Goal: Transaction & Acquisition: Book appointment/travel/reservation

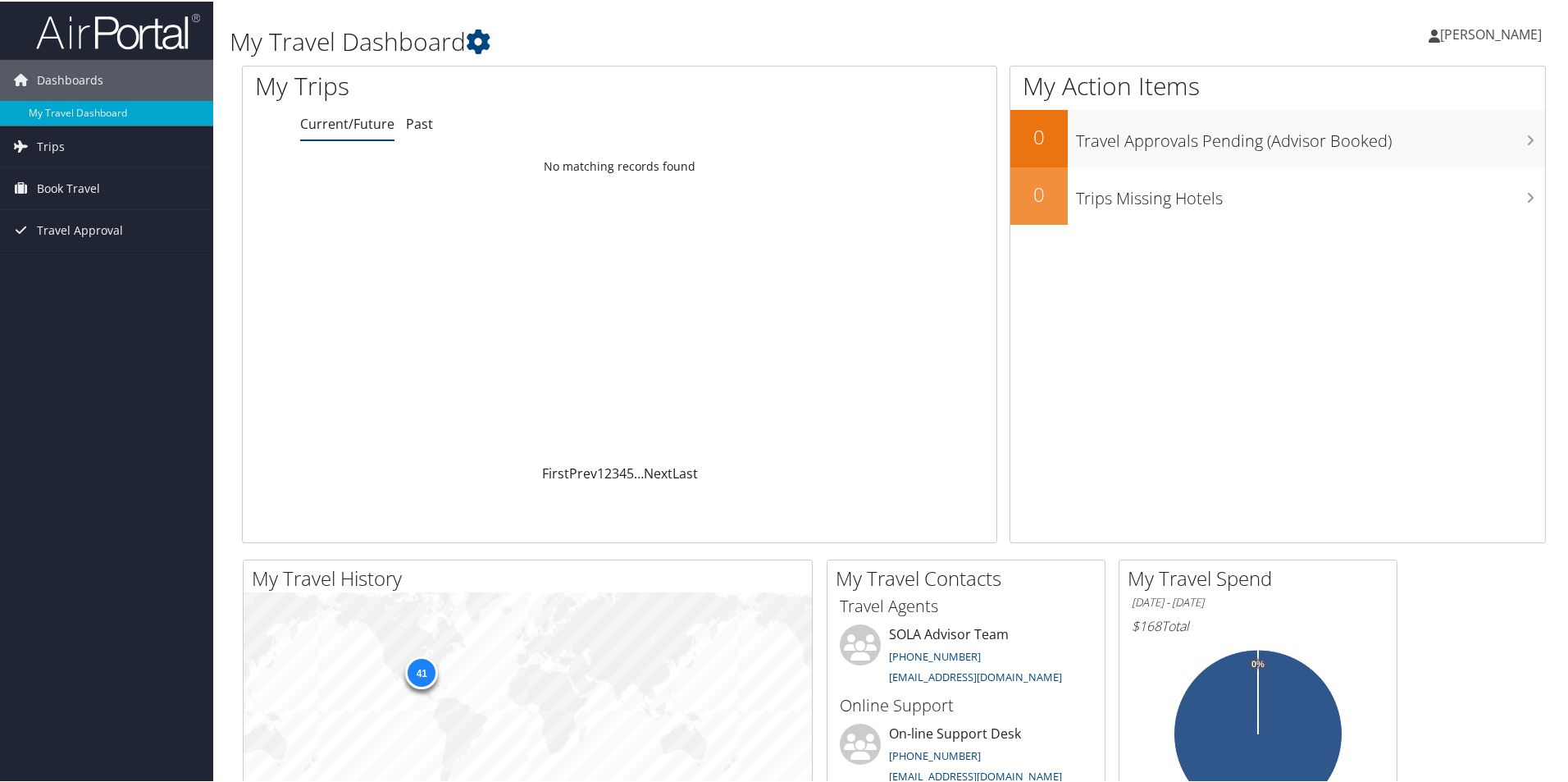
click at [1029, 38] on span "[PERSON_NAME]" at bounding box center [1490, 32] width 102 height 18
click at [1537, 37] on link "[PERSON_NAME]" at bounding box center [1493, 33] width 130 height 50
click at [81, 182] on span "Book Travel" at bounding box center [69, 187] width 63 height 41
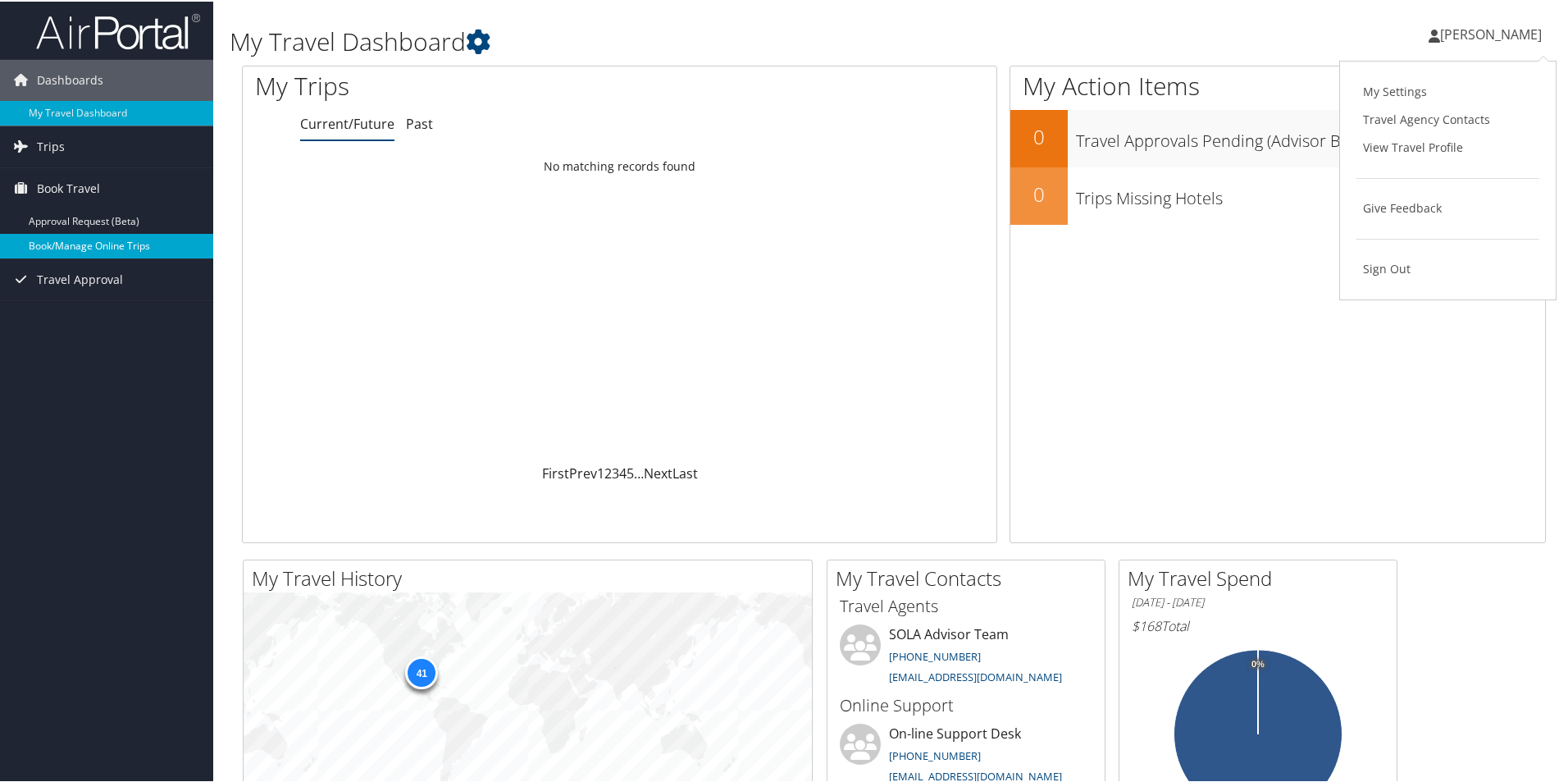
click at [51, 242] on link "Book/Manage Online Trips" at bounding box center [107, 244] width 214 height 25
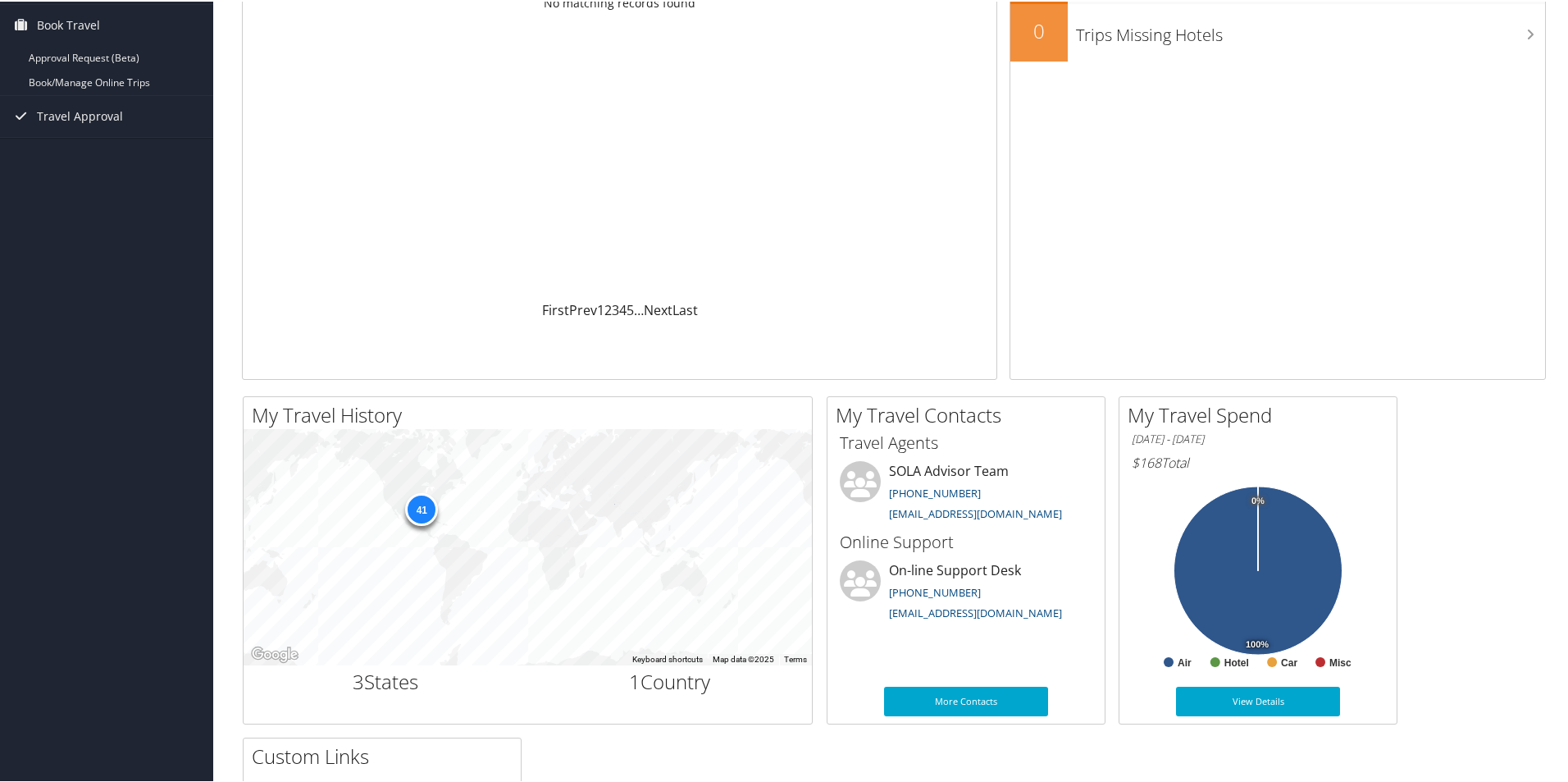
scroll to position [164, 0]
